Goal: Transaction & Acquisition: Purchase product/service

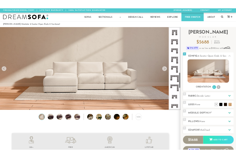
scroll to position [416, 0]
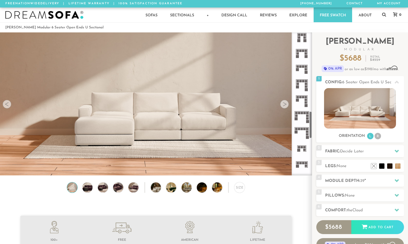
click at [305, 72] on icon at bounding box center [302, 69] width 16 height 16
click at [242, 187] on div "Size" at bounding box center [239, 187] width 11 height 11
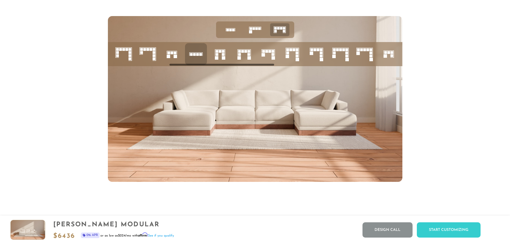
scroll to position [0, 192]
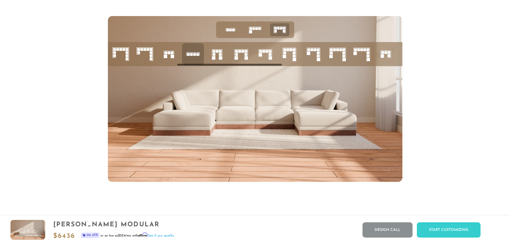
drag, startPoint x: 206, startPoint y: 66, endPoint x: 275, endPoint y: 69, distance: 69.1
click at [275, 69] on div at bounding box center [255, 99] width 294 height 166
click at [268, 60] on icon at bounding box center [265, 54] width 18 height 18
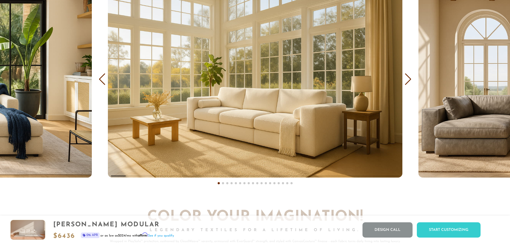
scroll to position [3434, 0]
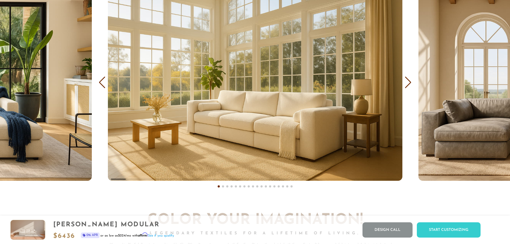
click at [408, 85] on div "Next slide" at bounding box center [407, 83] width 7 height 12
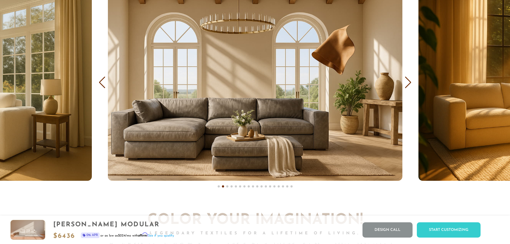
click at [408, 85] on div "Next slide" at bounding box center [407, 83] width 7 height 12
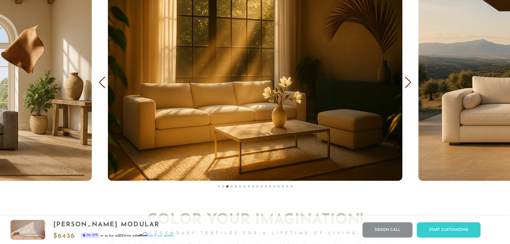
click at [408, 85] on div "Next slide" at bounding box center [407, 83] width 7 height 12
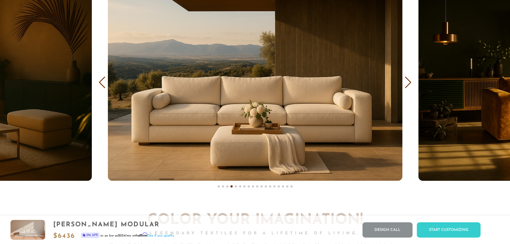
click at [408, 85] on div "Next slide" at bounding box center [407, 83] width 7 height 12
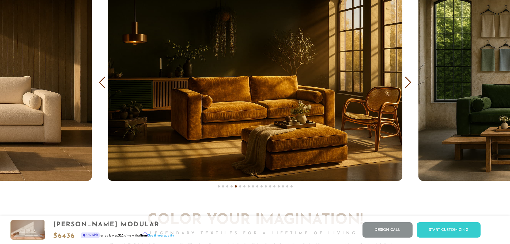
click at [408, 85] on div "Next slide" at bounding box center [407, 83] width 7 height 12
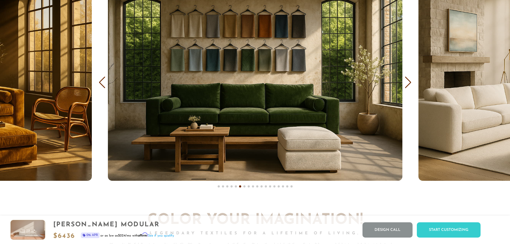
click at [408, 85] on div "Next slide" at bounding box center [407, 83] width 7 height 12
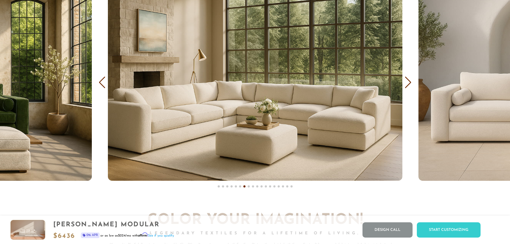
click at [408, 85] on div "Next slide" at bounding box center [407, 83] width 7 height 12
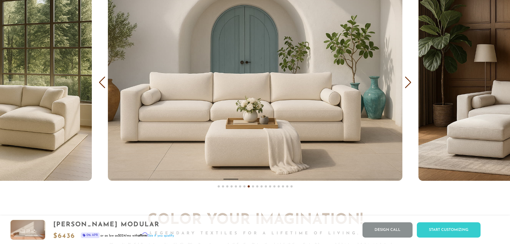
click at [408, 85] on div "Next slide" at bounding box center [407, 83] width 7 height 12
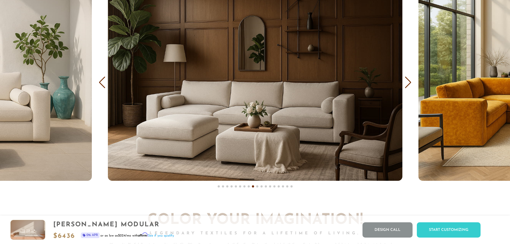
click at [408, 85] on div "Next slide" at bounding box center [407, 83] width 7 height 12
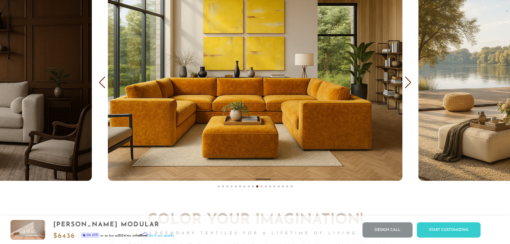
click at [408, 85] on div "Next slide" at bounding box center [407, 83] width 7 height 12
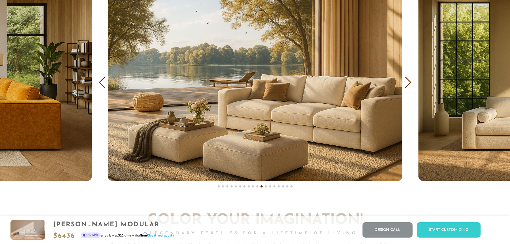
click at [408, 85] on div "Next slide" at bounding box center [407, 83] width 7 height 12
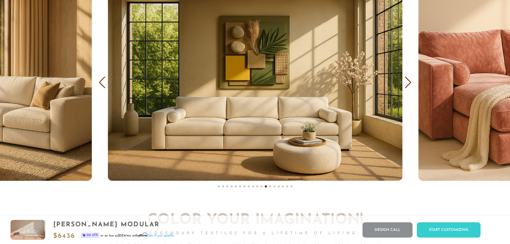
click at [408, 85] on div "Next slide" at bounding box center [407, 83] width 7 height 12
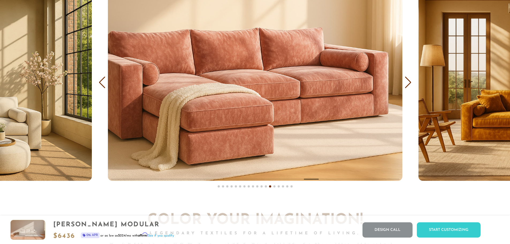
click at [408, 85] on div "Next slide" at bounding box center [407, 83] width 7 height 12
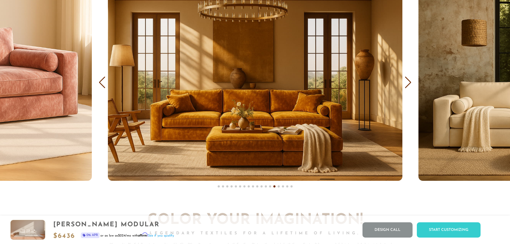
click at [408, 85] on div "Next slide" at bounding box center [407, 83] width 7 height 12
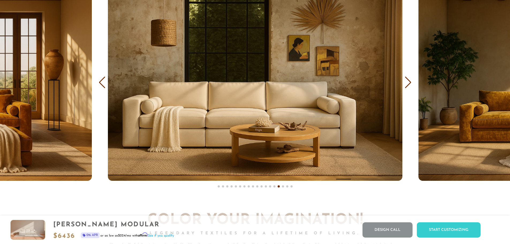
click at [408, 85] on div "Next slide" at bounding box center [407, 83] width 7 height 12
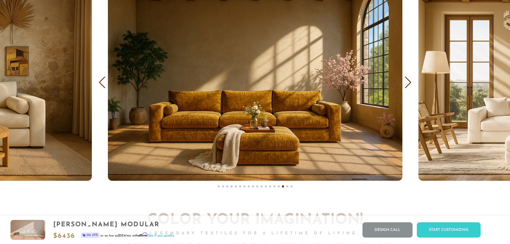
click at [408, 85] on div "Next slide" at bounding box center [407, 83] width 7 height 12
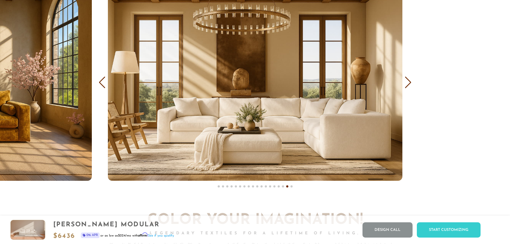
click at [408, 85] on div "Next slide" at bounding box center [407, 83] width 7 height 12
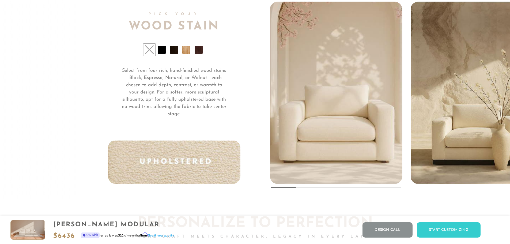
scroll to position [4207, 0]
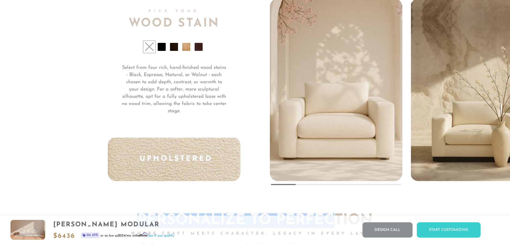
drag, startPoint x: 292, startPoint y: 186, endPoint x: 336, endPoint y: 190, distance: 44.3
click at [408, 165] on img "2 / 5" at bounding box center [476, 89] width 131 height 184
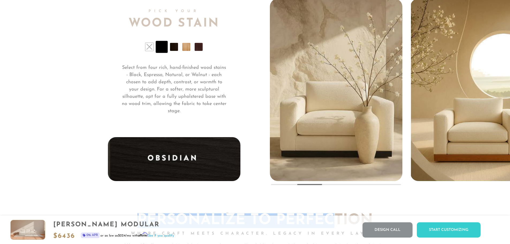
click at [408, 156] on img "3 / 5" at bounding box center [476, 89] width 131 height 184
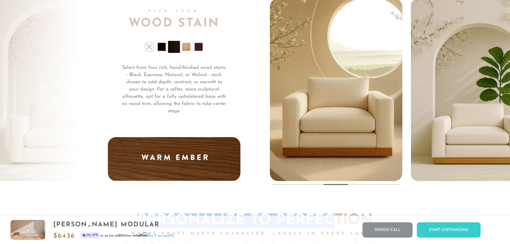
click at [408, 156] on img "4 / 5" at bounding box center [476, 89] width 131 height 184
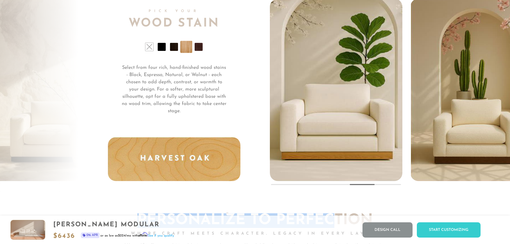
click at [408, 156] on img "5 / 5" at bounding box center [476, 89] width 131 height 184
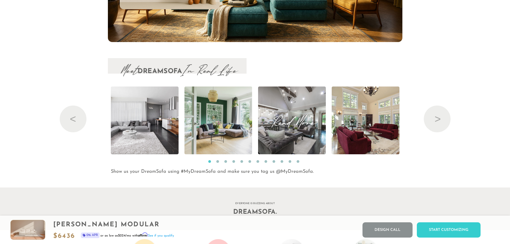
scroll to position [5802, 0]
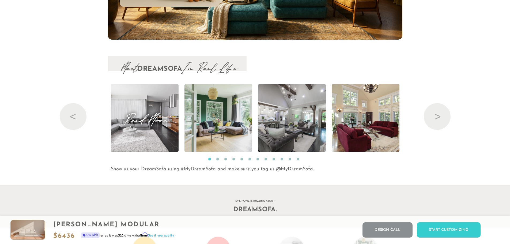
click at [153, 131] on img at bounding box center [145, 118] width 102 height 68
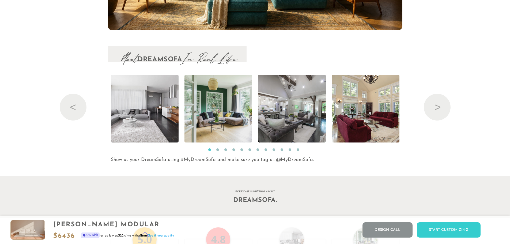
scroll to position [5808, 0]
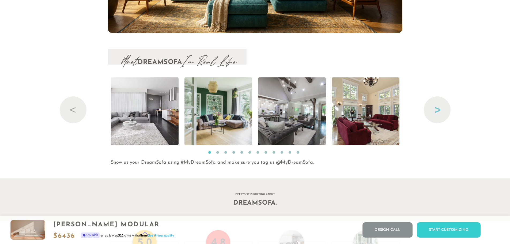
click at [408, 109] on button "Next" at bounding box center [437, 109] width 27 height 27
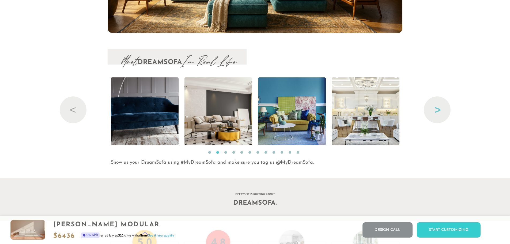
click at [408, 109] on button "Next" at bounding box center [437, 109] width 27 height 27
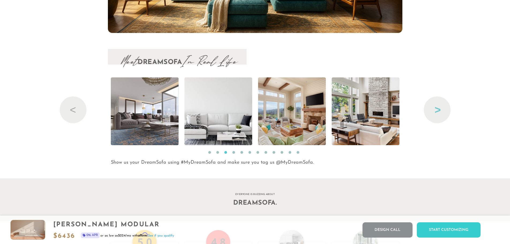
click at [408, 109] on button "Next" at bounding box center [437, 109] width 27 height 27
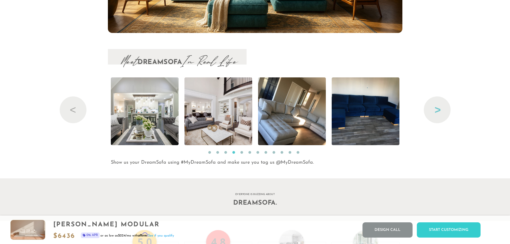
click at [408, 109] on button "Next" at bounding box center [437, 109] width 27 height 27
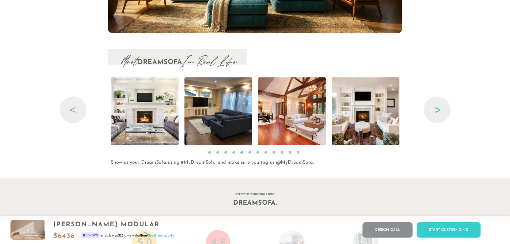
click at [408, 109] on button "Next" at bounding box center [437, 109] width 27 height 27
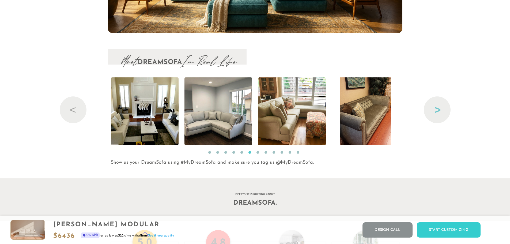
click at [408, 109] on button "Next" at bounding box center [437, 109] width 27 height 27
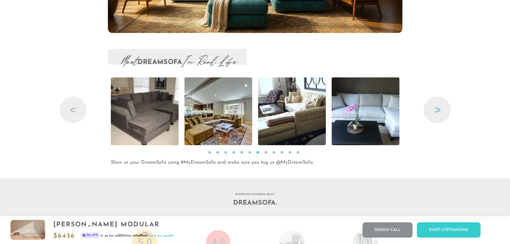
click at [408, 109] on button "Next" at bounding box center [437, 109] width 27 height 27
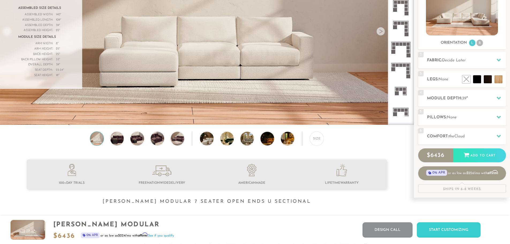
scroll to position [0, 0]
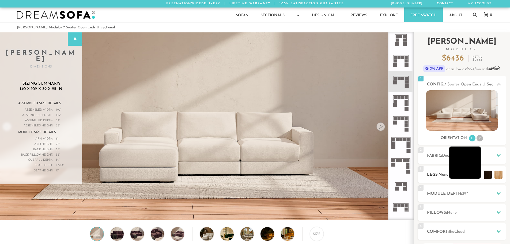
click at [408, 175] on li at bounding box center [465, 162] width 32 height 32
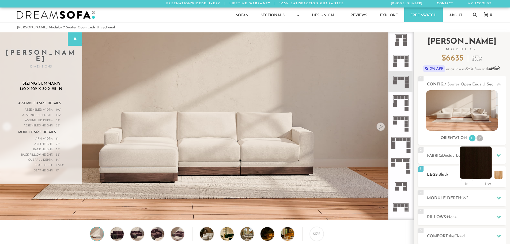
click at [408, 176] on li at bounding box center [476, 162] width 32 height 32
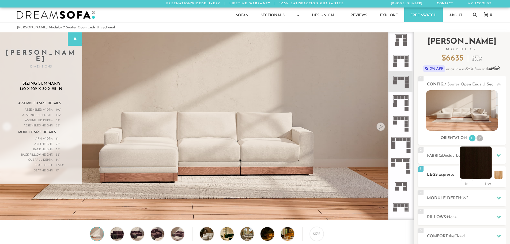
click at [408, 175] on li at bounding box center [476, 162] width 32 height 32
click at [408, 174] on li at bounding box center [476, 162] width 32 height 32
click at [408, 178] on li at bounding box center [486, 162] width 32 height 32
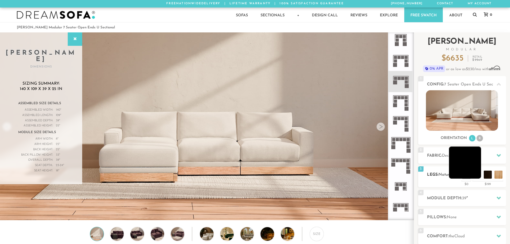
click at [408, 175] on li at bounding box center [465, 162] width 32 height 32
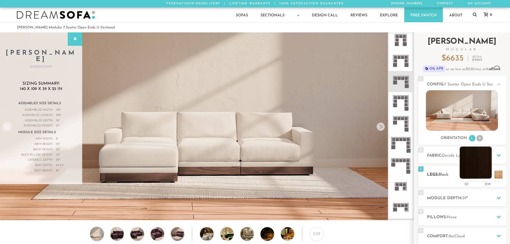
click at [408, 174] on li at bounding box center [476, 162] width 32 height 32
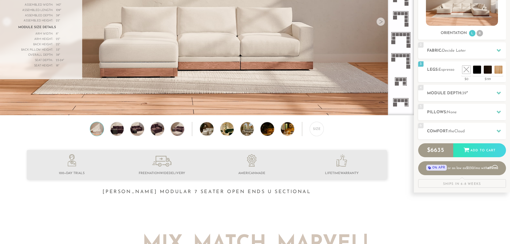
scroll to position [107, 0]
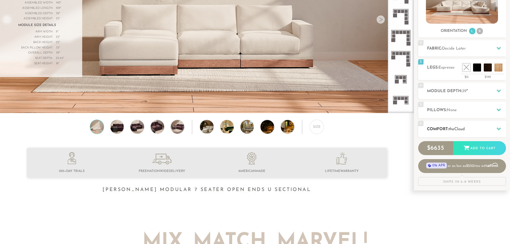
click at [408, 130] on div at bounding box center [498, 128] width 11 height 11
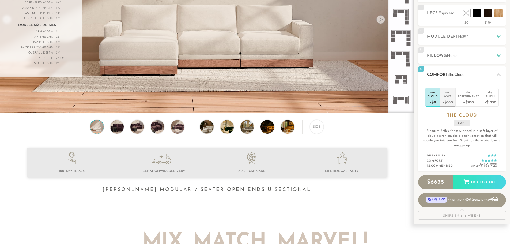
click at [408, 101] on div "+$350" at bounding box center [447, 102] width 10 height 8
click at [408, 103] on div "+$0" at bounding box center [432, 102] width 10 height 8
click at [408, 101] on div "+$350" at bounding box center [447, 102] width 10 height 8
click at [408, 96] on div "Performance" at bounding box center [469, 96] width 22 height 4
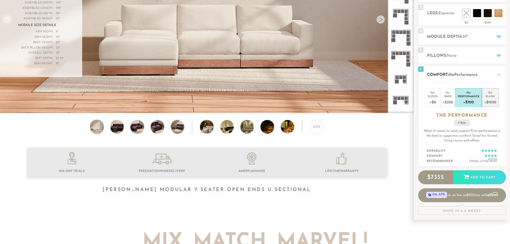
click at [408, 96] on div "Plush" at bounding box center [490, 96] width 12 height 4
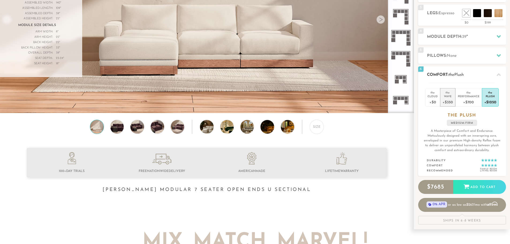
click at [408, 99] on div "+$350" at bounding box center [447, 102] width 10 height 8
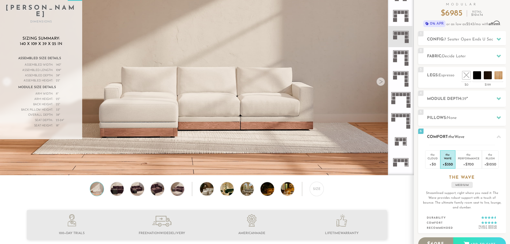
scroll to position [44, 0]
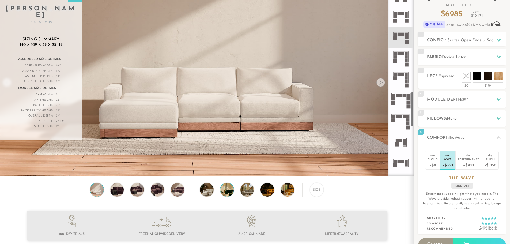
click at [228, 196] on img at bounding box center [232, 189] width 24 height 13
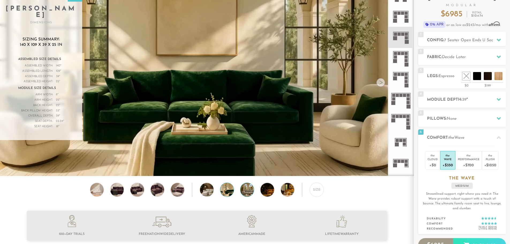
click at [248, 194] on img at bounding box center [252, 189] width 24 height 13
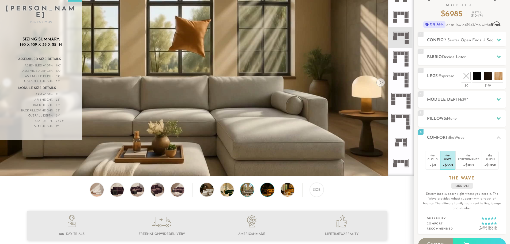
click at [268, 194] on img at bounding box center [272, 189] width 24 height 13
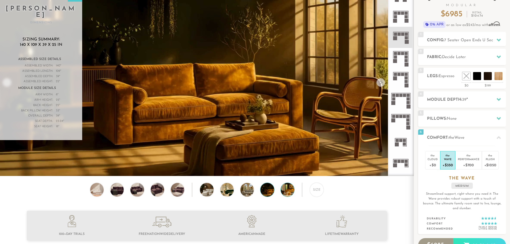
click at [282, 194] on img at bounding box center [293, 189] width 24 height 13
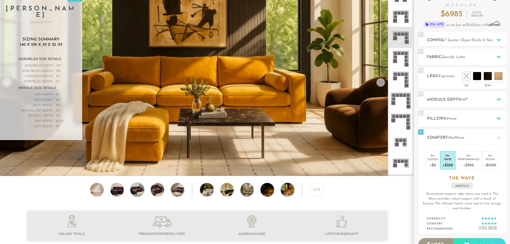
click at [141, 193] on img at bounding box center [137, 189] width 16 height 13
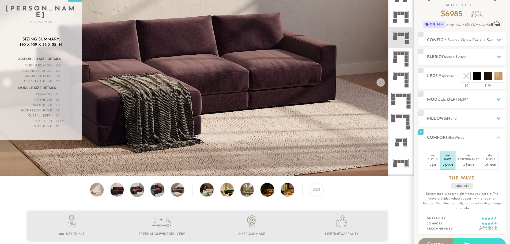
click at [153, 193] on img at bounding box center [157, 189] width 16 height 13
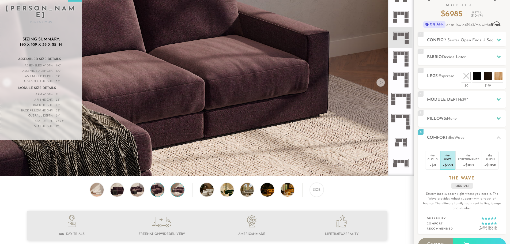
click at [176, 194] on img at bounding box center [177, 189] width 16 height 13
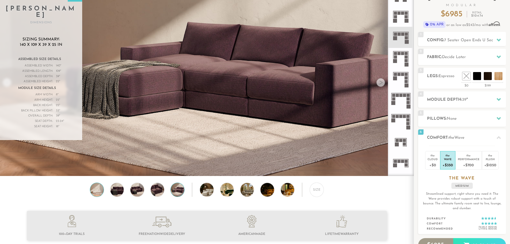
click at [98, 194] on img at bounding box center [97, 189] width 16 height 13
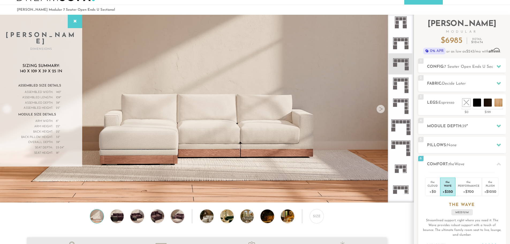
scroll to position [17, 0]
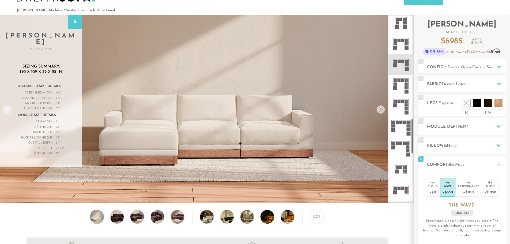
click at [381, 112] on div at bounding box center [380, 109] width 9 height 9
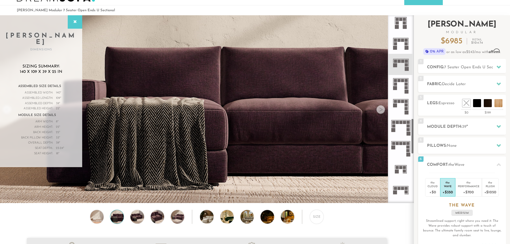
scroll to position [0, 0]
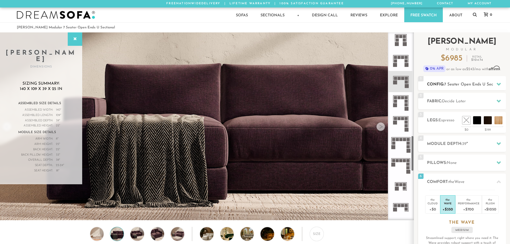
click at [408, 84] on span "7 Seater Open Ends U Sectional" at bounding box center [473, 84] width 59 height 4
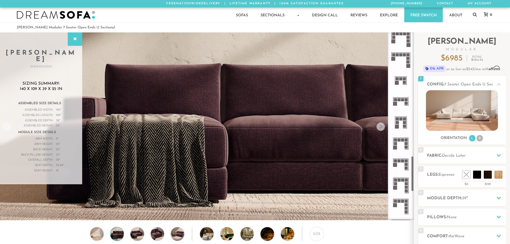
scroll to position [655, 0]
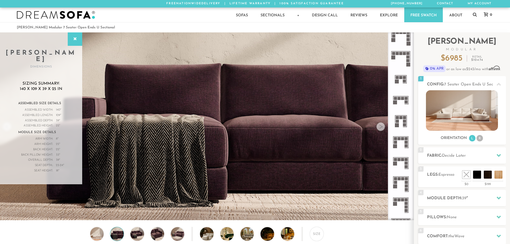
click at [404, 167] on icon at bounding box center [400, 163] width 21 height 21
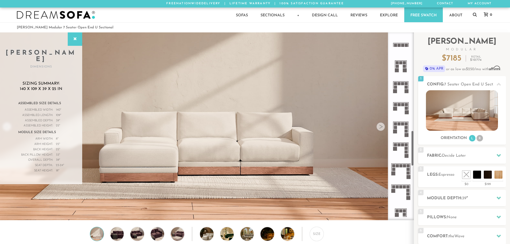
scroll to position [521, 0]
click at [401, 109] on icon at bounding box center [400, 108] width 21 height 21
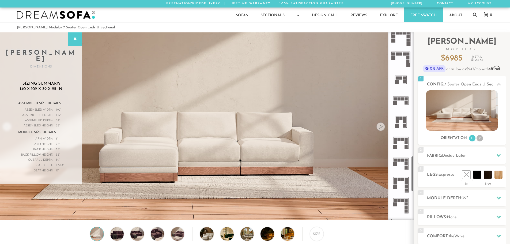
scroll to position [655, 0]
click at [404, 168] on icon at bounding box center [400, 163] width 21 height 21
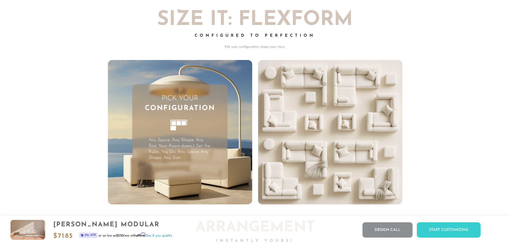
scroll to position [1552, 0]
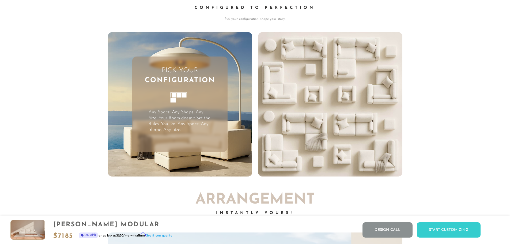
click at [194, 77] on h3 "Pick Your Configuration" at bounding box center [179, 76] width 95 height 20
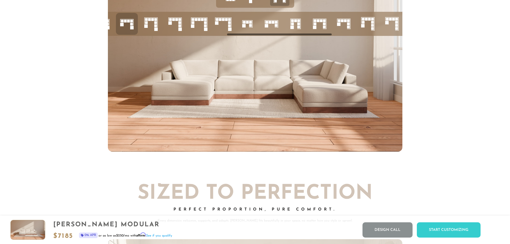
scroll to position [0, 331]
drag, startPoint x: 277, startPoint y: 36, endPoint x: 327, endPoint y: 40, distance: 50.5
click at [327, 40] on div at bounding box center [255, 69] width 294 height 166
click at [347, 25] on rect at bounding box center [347, 23] width 3 height 3
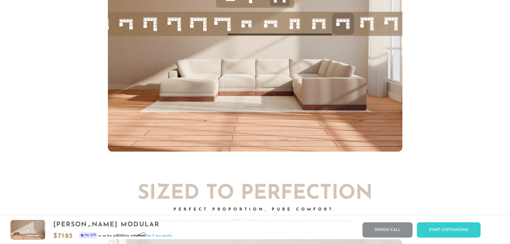
click at [129, 30] on icon at bounding box center [126, 24] width 18 height 18
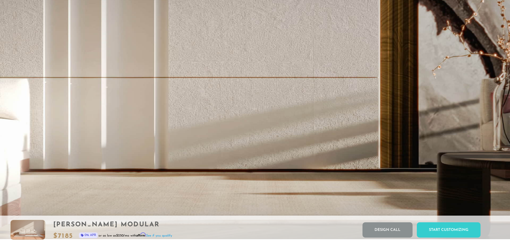
scroll to position [1222, 0]
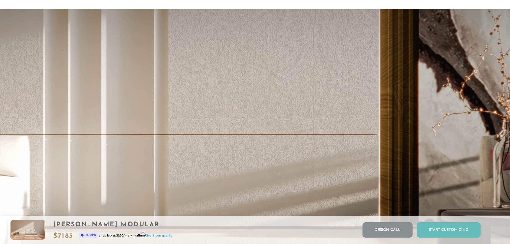
drag, startPoint x: 430, startPoint y: 231, endPoint x: 455, endPoint y: 228, distance: 25.4
click at [408, 228] on div "Start Customizing" at bounding box center [449, 229] width 64 height 15
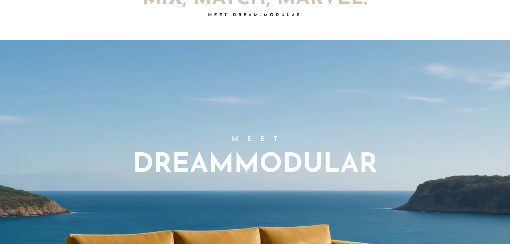
scroll to position [0, 0]
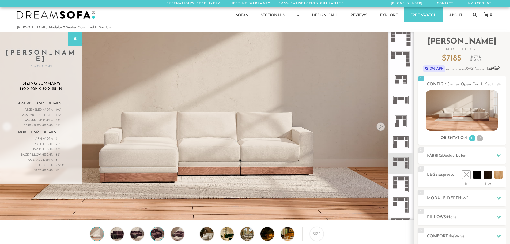
click at [159, 234] on img at bounding box center [157, 233] width 16 height 13
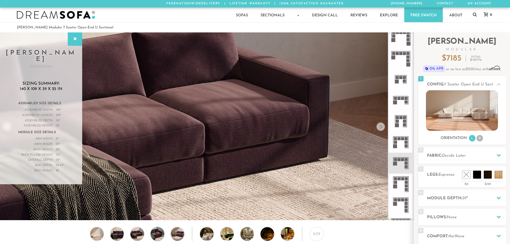
click at [187, 236] on div "Size" at bounding box center [207, 235] width 414 height 17
click at [182, 236] on img at bounding box center [177, 233] width 16 height 13
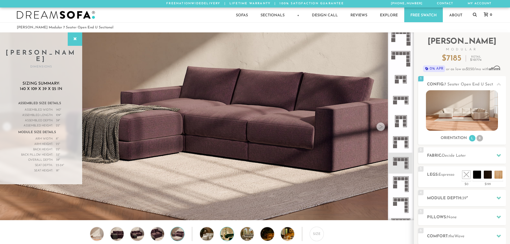
click at [227, 236] on img at bounding box center [232, 233] width 24 height 13
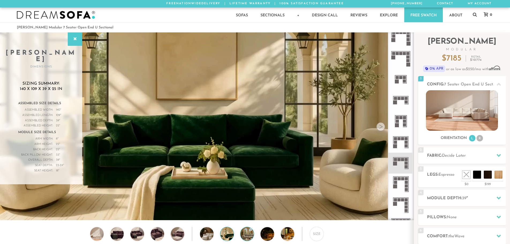
click at [252, 236] on img at bounding box center [252, 233] width 24 height 13
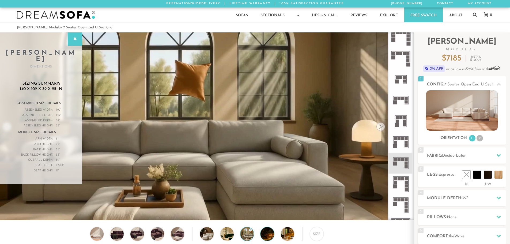
click at [271, 236] on img at bounding box center [272, 233] width 24 height 13
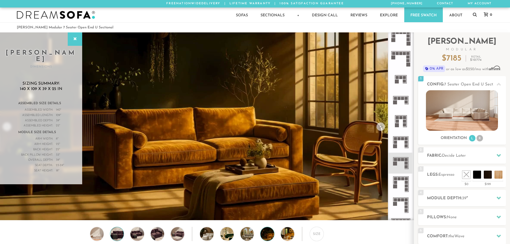
click at [121, 234] on img at bounding box center [117, 233] width 16 height 13
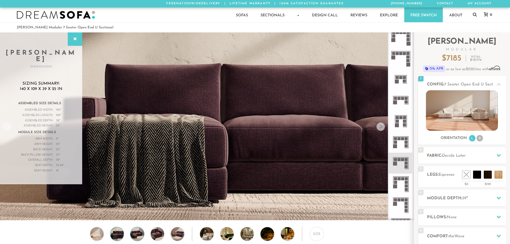
click at [137, 234] on img at bounding box center [137, 233] width 16 height 13
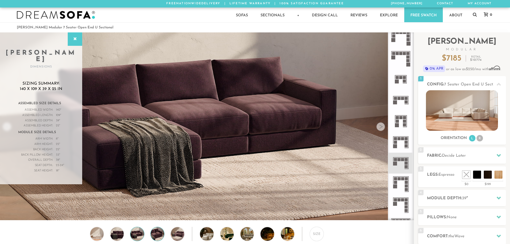
click at [152, 233] on img at bounding box center [157, 233] width 16 height 13
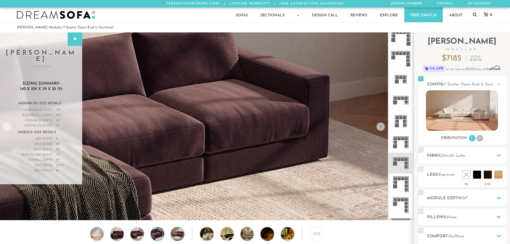
click at [176, 234] on img at bounding box center [177, 233] width 16 height 13
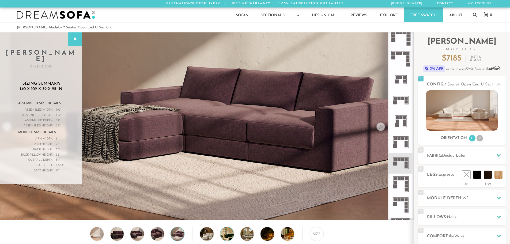
click at [221, 237] on img at bounding box center [232, 233] width 24 height 13
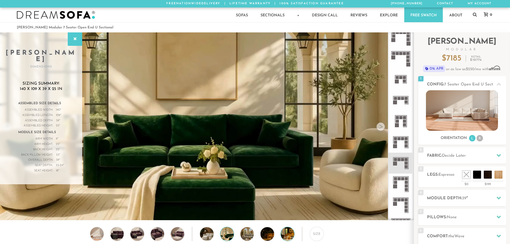
click at [293, 239] on img at bounding box center [293, 233] width 24 height 13
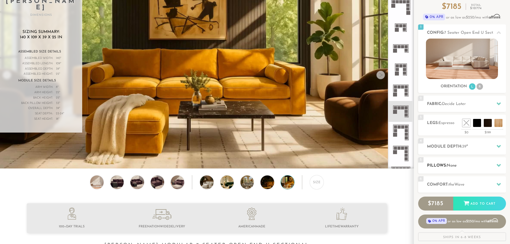
scroll to position [54, 0]
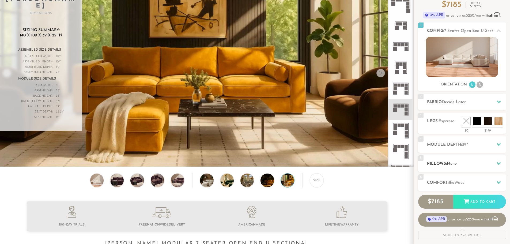
click at [408, 162] on div at bounding box center [498, 163] width 11 height 11
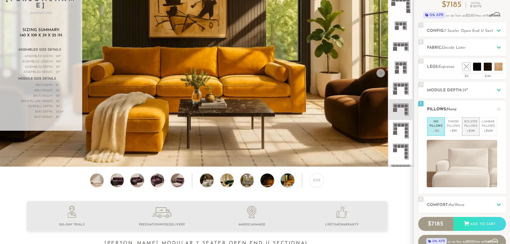
click at [408, 130] on p "+$199" at bounding box center [470, 130] width 13 height 5
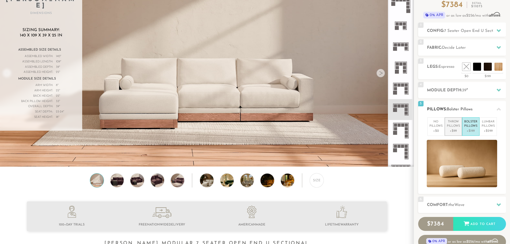
click at [408, 128] on p "+$99" at bounding box center [453, 130] width 13 height 5
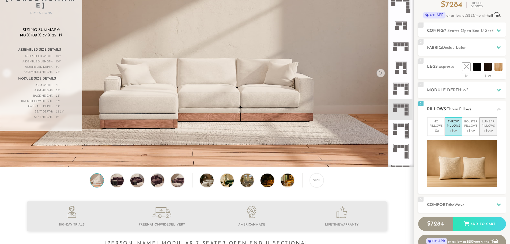
click at [408, 128] on p "Lumbar Pillows" at bounding box center [488, 124] width 13 height 9
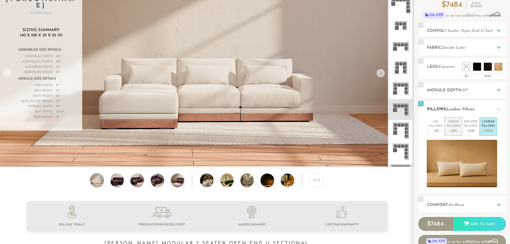
click at [408, 128] on p "Throw Pillows" at bounding box center [453, 124] width 13 height 9
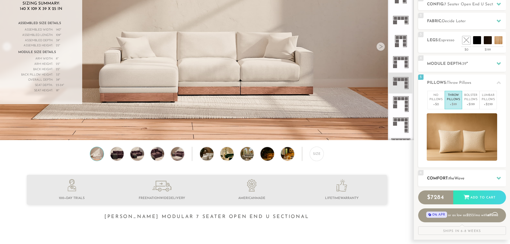
scroll to position [81, 0]
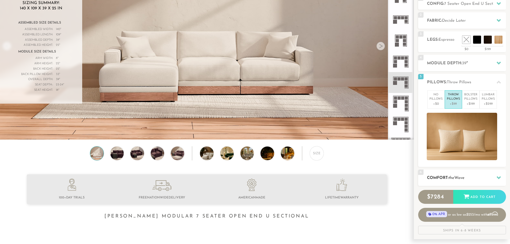
click at [408, 175] on h2 "Comfort: the Wave" at bounding box center [466, 178] width 79 height 6
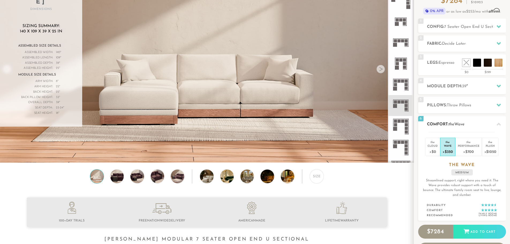
scroll to position [54, 0]
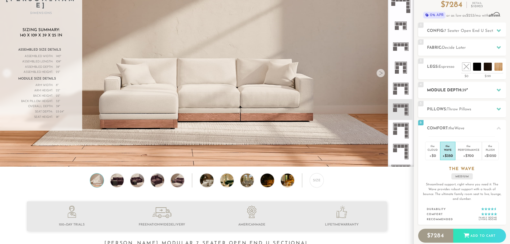
click at [408, 95] on div "4 Module Depth: 39 "" at bounding box center [462, 90] width 88 height 16
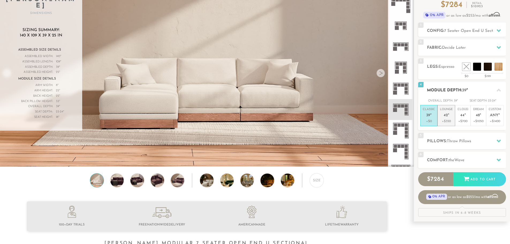
click at [408, 121] on p "+$350" at bounding box center [446, 121] width 13 height 5
click at [408, 123] on p "+$0" at bounding box center [429, 121] width 12 height 5
click at [408, 117] on span "Any" at bounding box center [494, 115] width 9 height 5
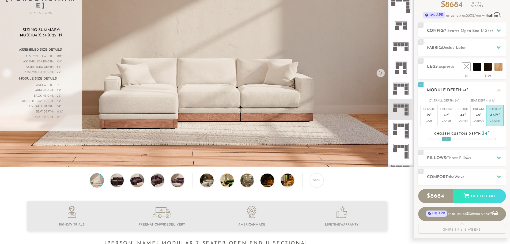
drag, startPoint x: 462, startPoint y: 139, endPoint x: 446, endPoint y: 140, distance: 15.8
click at [408, 140] on div at bounding box center [446, 139] width 9 height 5
drag, startPoint x: 446, startPoint y: 140, endPoint x: 477, endPoint y: 142, distance: 30.6
click at [408, 142] on div "4 Module Depth: 49 " Overall Depth: 49 " Seat Depth: 33-34 " Classic 39 "" at bounding box center [462, 114] width 88 height 65
click at [408, 123] on p "+$1050" at bounding box center [478, 121] width 11 height 5
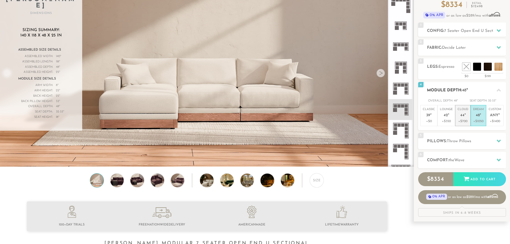
click at [408, 119] on li "Cloud 44 " +$700" at bounding box center [463, 115] width 16 height 21
click at [408, 118] on p "Dream 48 "" at bounding box center [478, 113] width 11 height 12
click at [408, 118] on p "Lounge 42 "" at bounding box center [446, 113] width 13 height 12
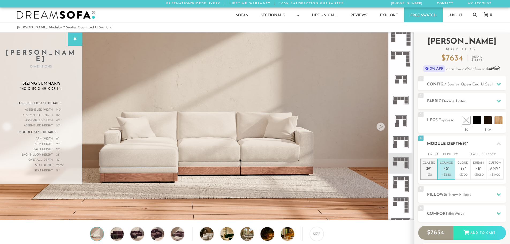
click at [408, 170] on p "Classic 39 "" at bounding box center [429, 167] width 12 height 12
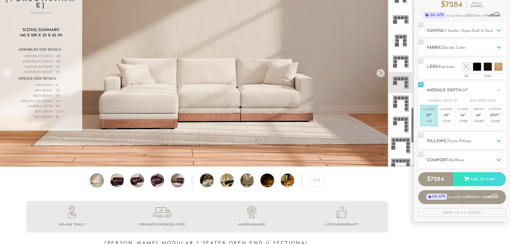
scroll to position [682, 0]
click at [281, 180] on div "Size" at bounding box center [207, 181] width 414 height 17
click at [272, 184] on img at bounding box center [272, 179] width 24 height 13
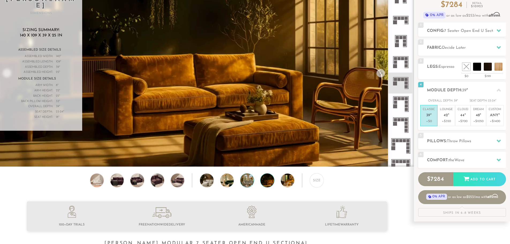
click at [242, 184] on img at bounding box center [252, 179] width 24 height 13
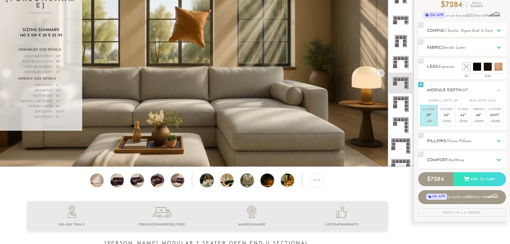
click at [204, 184] on img at bounding box center [212, 179] width 24 height 13
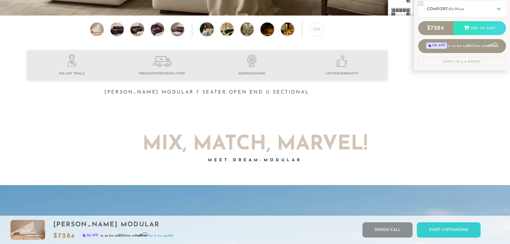
scroll to position [0, 0]
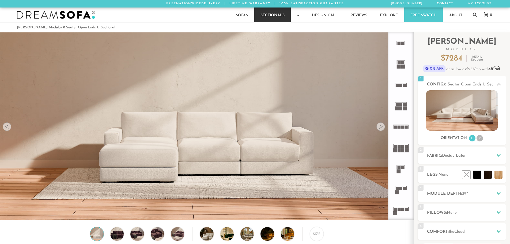
scroll to position [6267, 506]
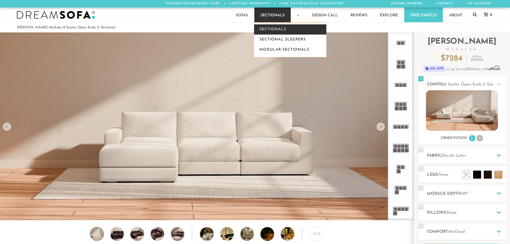
click at [270, 31] on link "Sectionals" at bounding box center [290, 29] width 72 height 10
